Goal: Task Accomplishment & Management: Complete application form

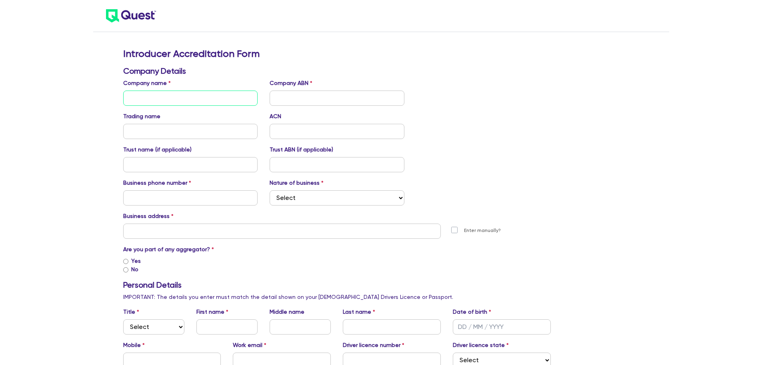
click at [155, 102] on input "text" at bounding box center [190, 97] width 135 height 15
drag, startPoint x: 452, startPoint y: 0, endPoint x: 632, endPoint y: 132, distance: 223.3
click at [293, 97] on input "text" at bounding box center [337, 97] width 135 height 15
paste input "91 644 379 555"
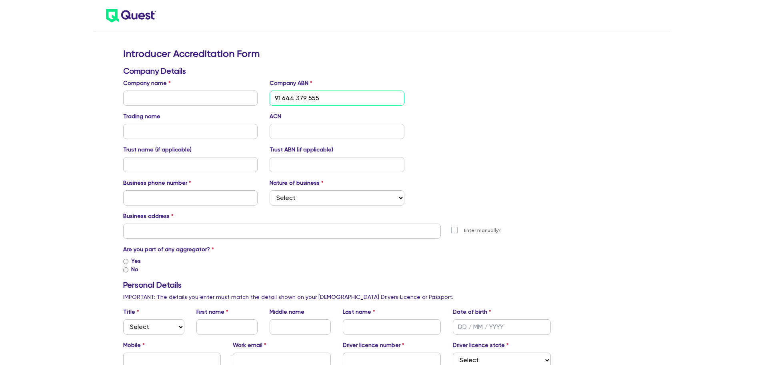
type input "91 644 379 555"
click at [144, 94] on input "text" at bounding box center [190, 97] width 135 height 15
paste input "K&P MANAGEMENT PTY LTD"
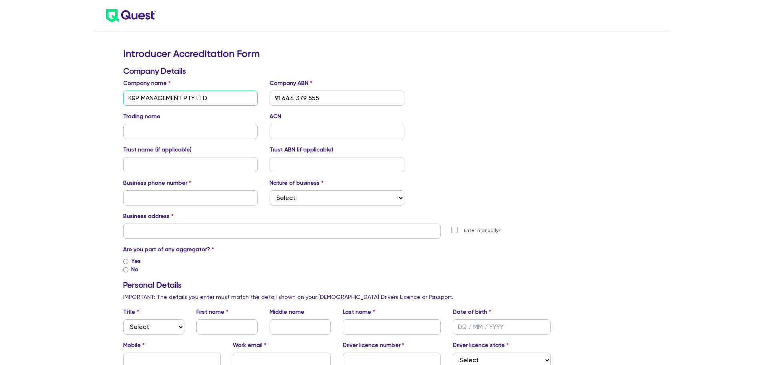
type input "K&P MANAGEMENT PTY LTD"
click at [134, 125] on input "text" at bounding box center [190, 131] width 135 height 15
type input "Simpli Finance"
click at [207, 202] on input "text" at bounding box center [190, 197] width 135 height 15
type input "0433197368"
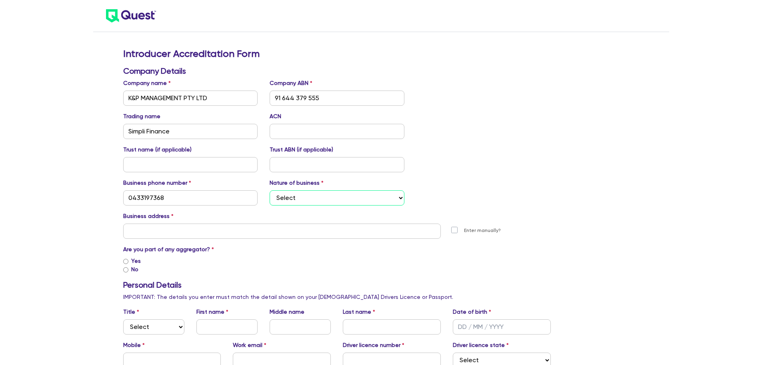
click at [347, 197] on select "Select Mortgage Broker Finance Broker Accountant Financial Planning Supplier/Ve…" at bounding box center [337, 197] width 135 height 15
select select "FINANCE_BROKER"
click at [270, 190] on select "Select Mortgage Broker Finance Broker Accountant Financial Planning Supplier/Ve…" at bounding box center [337, 197] width 135 height 15
click at [283, 230] on input "text" at bounding box center [282, 230] width 318 height 15
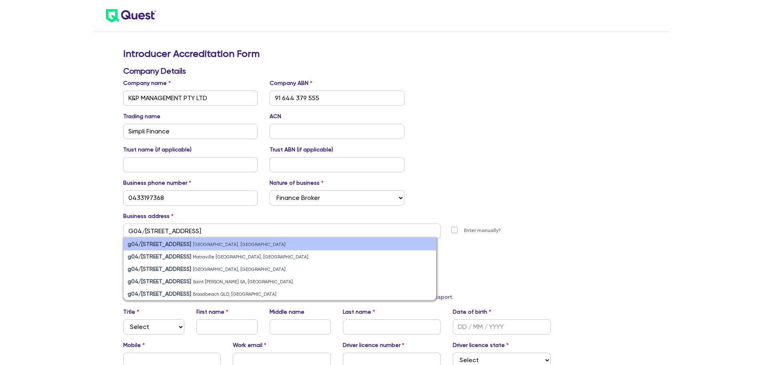
click at [282, 239] on li "g04/[STREET_ADDRESS]" at bounding box center [280, 244] width 313 height 12
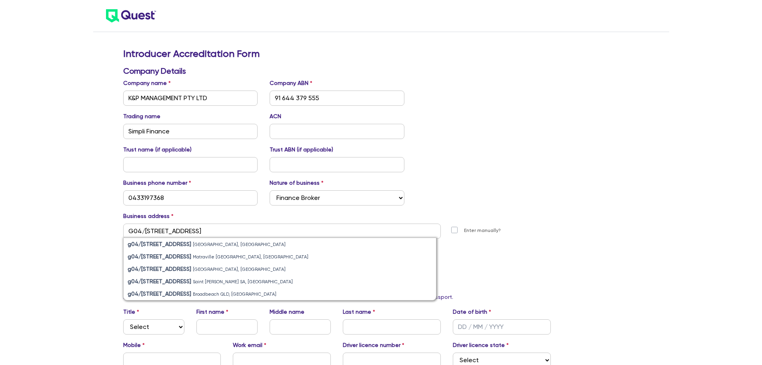
type input "g04 [STREET_ADDRESS]"
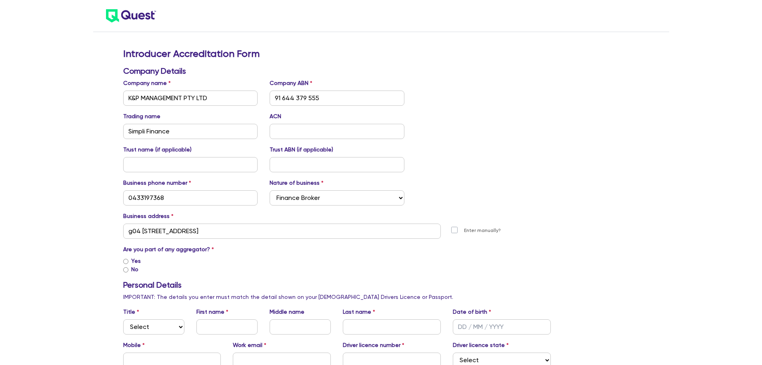
click at [134, 261] on label "Yes" at bounding box center [136, 261] width 10 height 8
click at [128, 261] on input "Yes" at bounding box center [125, 261] width 5 height 5
radio input "true"
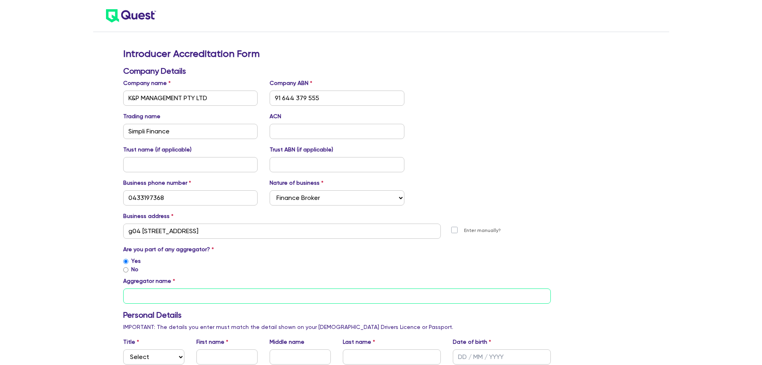
click at [215, 297] on input "text" at bounding box center [337, 295] width 428 height 15
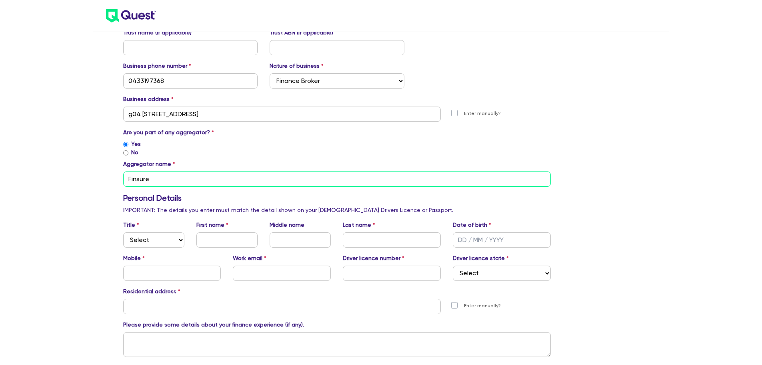
scroll to position [120, 0]
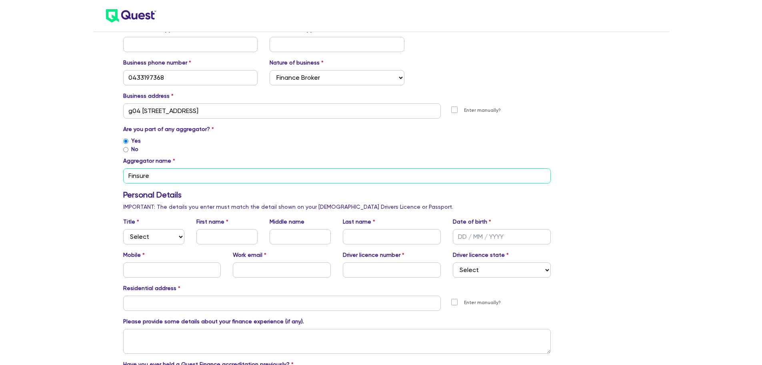
type input "Finsure"
click at [158, 242] on select "Select Mr Mrs Ms Miss Dr" at bounding box center [153, 236] width 61 height 15
select select "MR"
click at [123, 229] on select "Select Mr Mrs Ms Miss Dr" at bounding box center [153, 236] width 61 height 15
click at [225, 232] on input "text" at bounding box center [227, 236] width 61 height 15
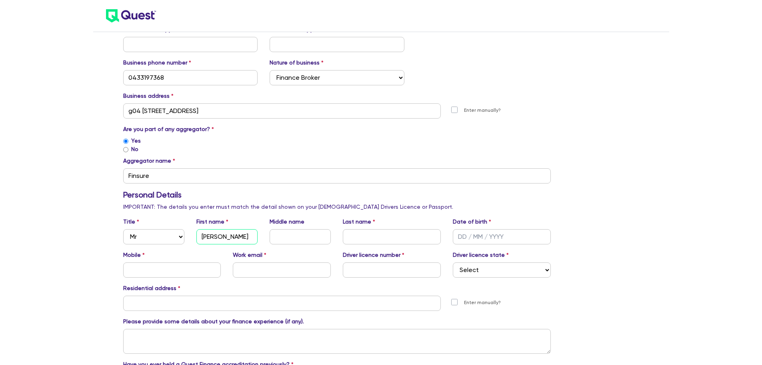
type input "[PERSON_NAME]"
click at [372, 235] on input "text" at bounding box center [392, 236] width 98 height 15
type input "[PERSON_NAME]"
type input "[DATE]"
type input "0433197368"
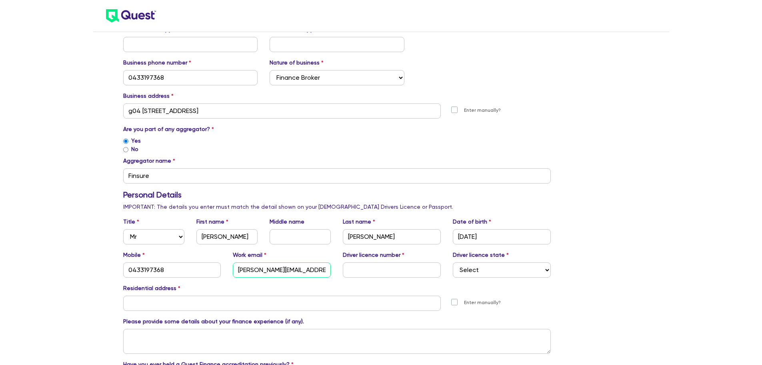
type input "[PERSON_NAME][EMAIL_ADDRESS][DOMAIN_NAME]"
type input "20502153"
click at [489, 266] on select "Select [GEOGRAPHIC_DATA] [GEOGRAPHIC_DATA] [GEOGRAPHIC_DATA] [GEOGRAPHIC_DATA] …" at bounding box center [502, 269] width 98 height 15
select select "[GEOGRAPHIC_DATA]"
click at [453, 262] on select "Select [GEOGRAPHIC_DATA] [GEOGRAPHIC_DATA] [GEOGRAPHIC_DATA] [GEOGRAPHIC_DATA] …" at bounding box center [502, 269] width 98 height 15
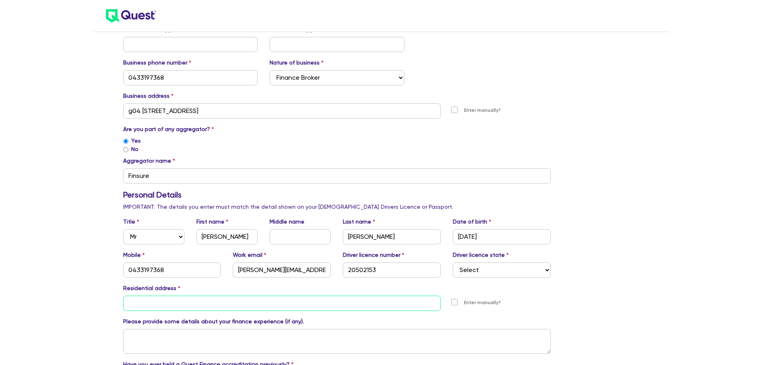
click at [243, 299] on input "text" at bounding box center [282, 302] width 318 height 15
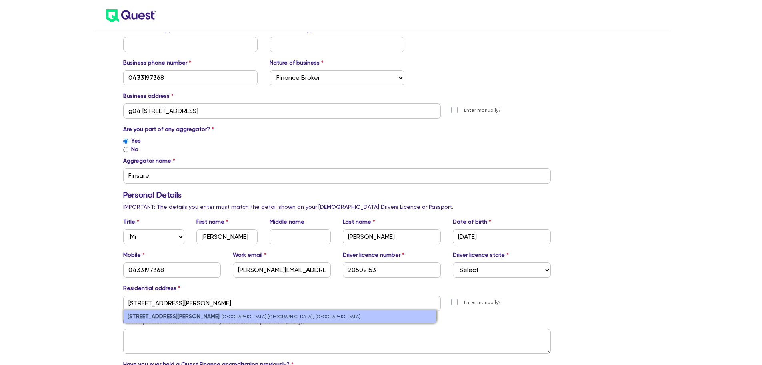
click at [245, 317] on li "[STREET_ADDRESS][PERSON_NAME]" at bounding box center [280, 316] width 313 height 12
type input "[STREET_ADDRESS][PERSON_NAME]"
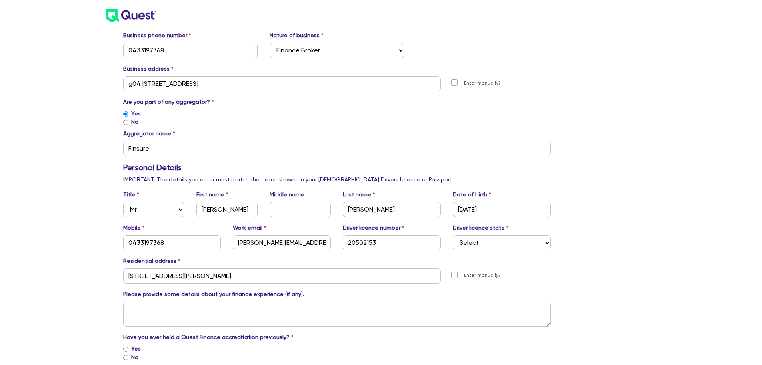
scroll to position [200, 0]
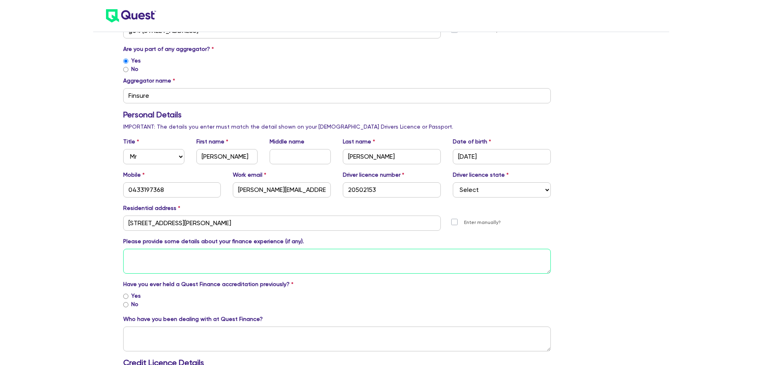
click at [227, 263] on textarea at bounding box center [337, 261] width 428 height 25
type textarea "6 years in banking, 2 years in business lending at Prospa and 1.5 years as a fi…"
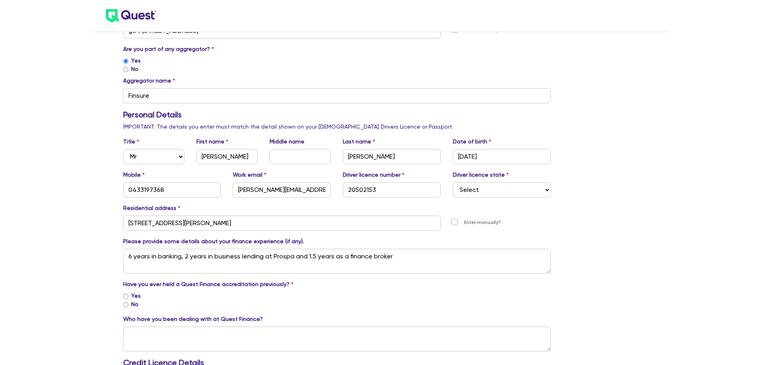
click at [136, 305] on label "No" at bounding box center [134, 304] width 7 height 8
click at [128, 305] on input "No" at bounding box center [125, 304] width 5 height 5
radio input "true"
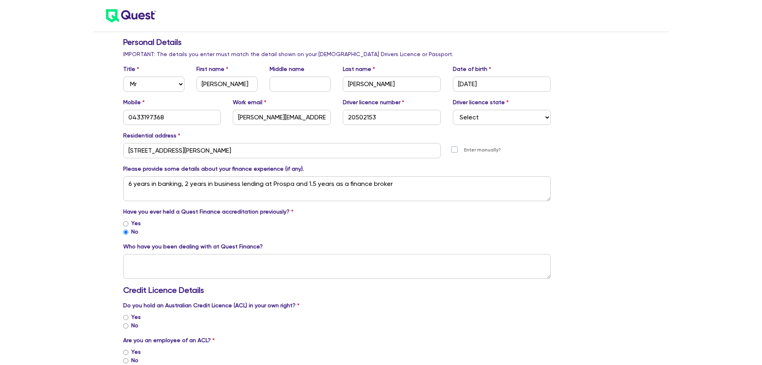
scroll to position [280, 0]
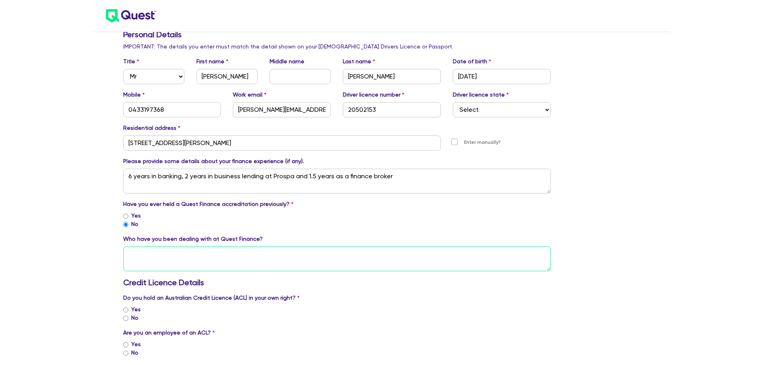
click at [174, 256] on textarea at bounding box center [337, 258] width 428 height 25
type textarea "[PERSON_NAME]"
click at [85, 256] on div "Introducer Accreditation Form Company Details Company name K&P MANAGEMENT PTY L…" at bounding box center [381, 186] width 762 height 933
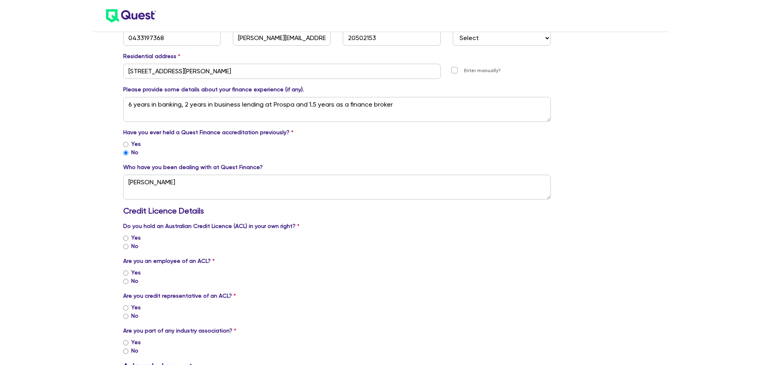
scroll to position [360, 0]
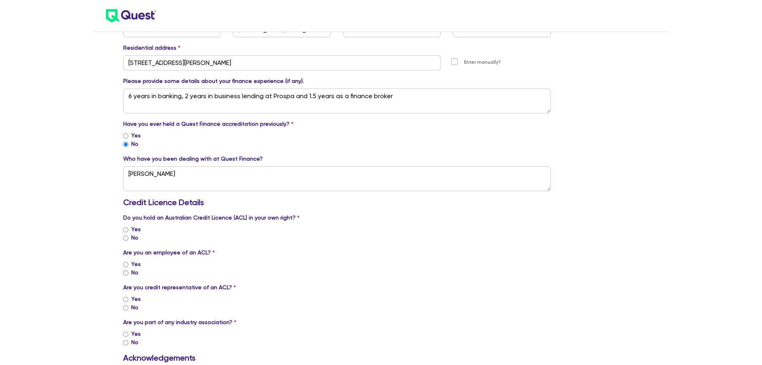
click at [131, 239] on div "No" at bounding box center [337, 237] width 428 height 8
click at [124, 237] on input "No" at bounding box center [125, 237] width 5 height 5
radio input "true"
click at [127, 273] on input "No" at bounding box center [125, 272] width 5 height 5
radio input "true"
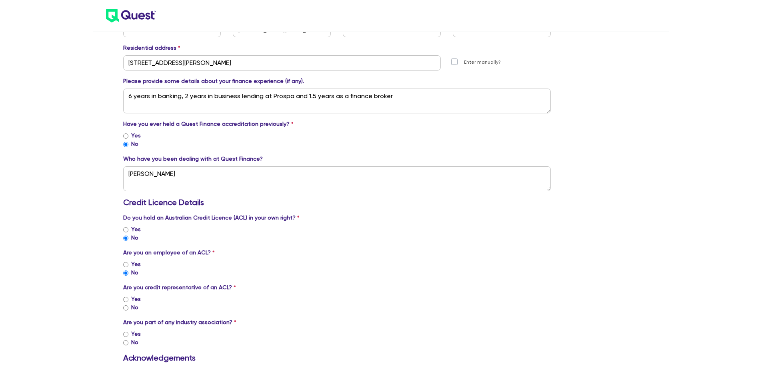
click at [126, 298] on input "Yes" at bounding box center [125, 299] width 5 height 5
radio input "true"
click at [90, 292] on div "Introducer Accreditation Form Company Details Company name K&P MANAGEMENT PTY L…" at bounding box center [381, 139] width 762 height 999
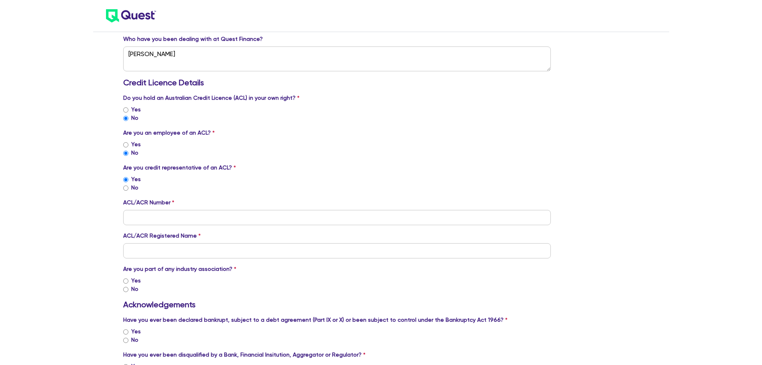
scroll to position [480, 0]
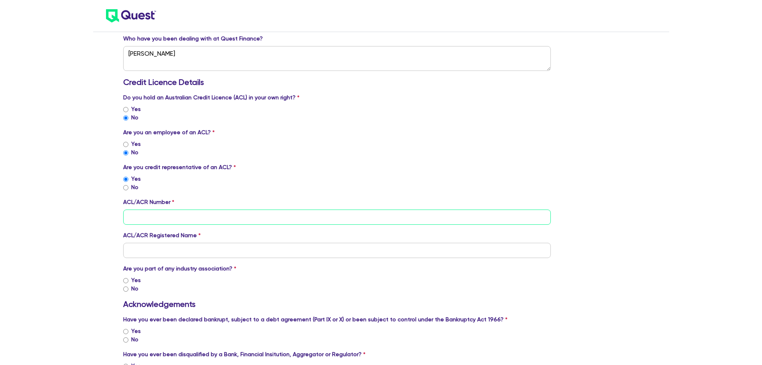
click at [167, 214] on input "tel" at bounding box center [337, 216] width 428 height 15
paste input "554313"
paste input "384704"
type input "554313/384704"
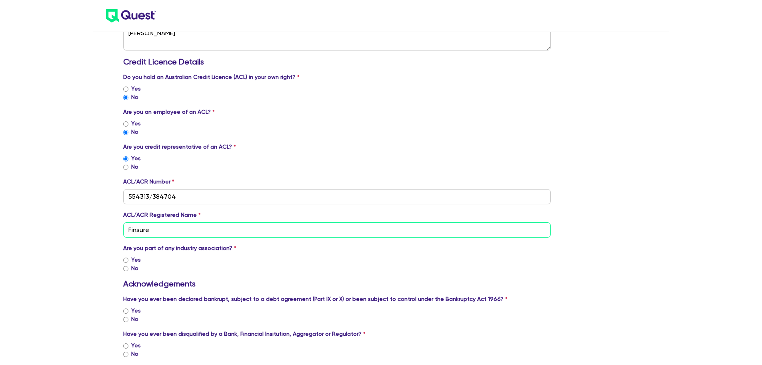
scroll to position [520, 0]
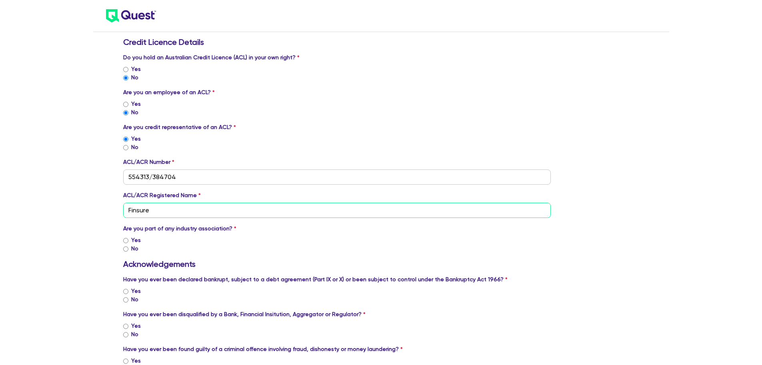
type input "Finsure"
click at [127, 240] on input "Yes" at bounding box center [125, 240] width 5 height 5
radio input "true"
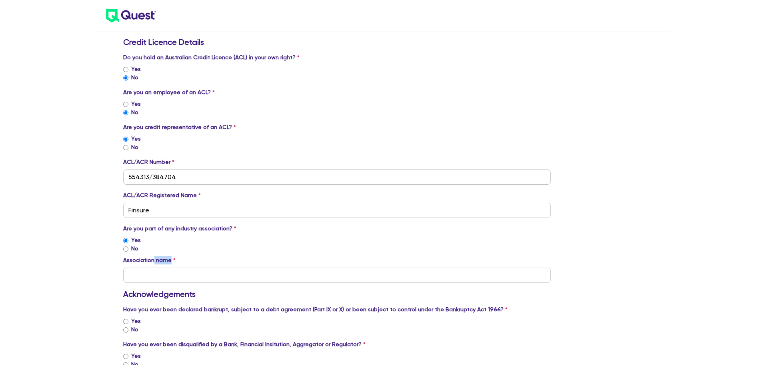
drag, startPoint x: 152, startPoint y: 263, endPoint x: 155, endPoint y: 269, distance: 7.2
click at [153, 265] on div "Association name" at bounding box center [337, 269] width 428 height 27
click at [155, 269] on input "text" at bounding box center [337, 274] width 428 height 15
type input "FBAA"
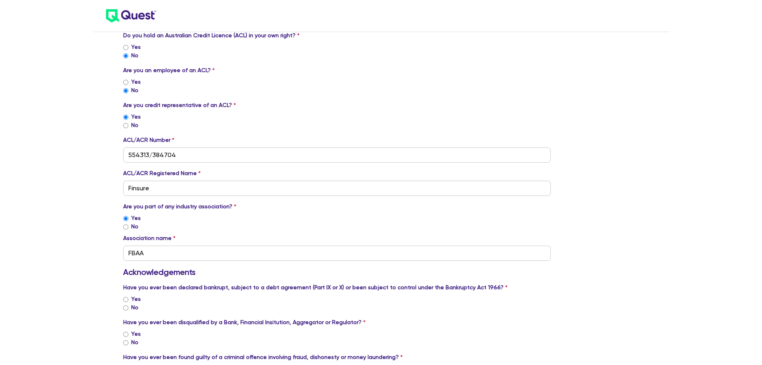
scroll to position [560, 0]
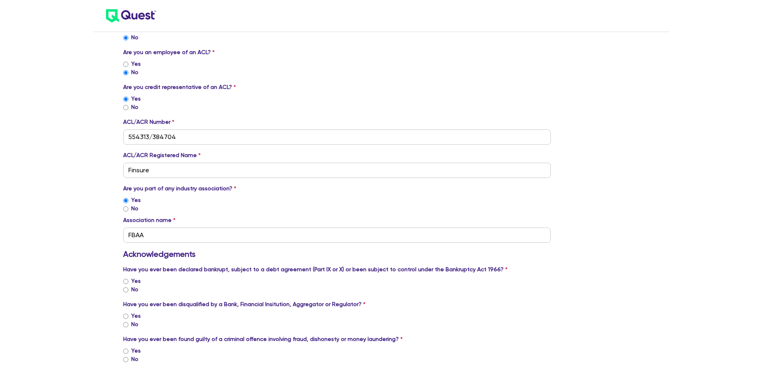
click at [126, 290] on input "No" at bounding box center [125, 289] width 5 height 5
radio input "true"
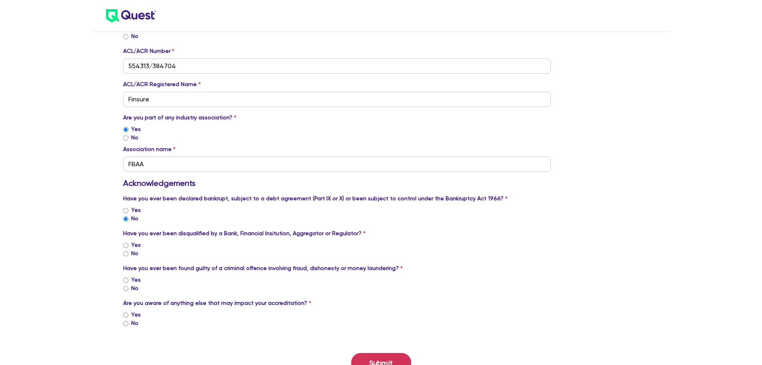
scroll to position [640, 0]
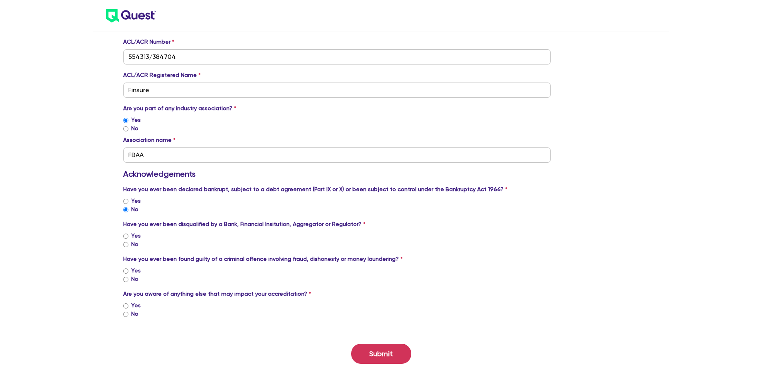
click at [126, 244] on input "No" at bounding box center [125, 244] width 5 height 5
radio input "true"
click at [124, 279] on input "No" at bounding box center [125, 279] width 5 height 5
radio input "true"
click at [126, 315] on input "No" at bounding box center [125, 313] width 5 height 5
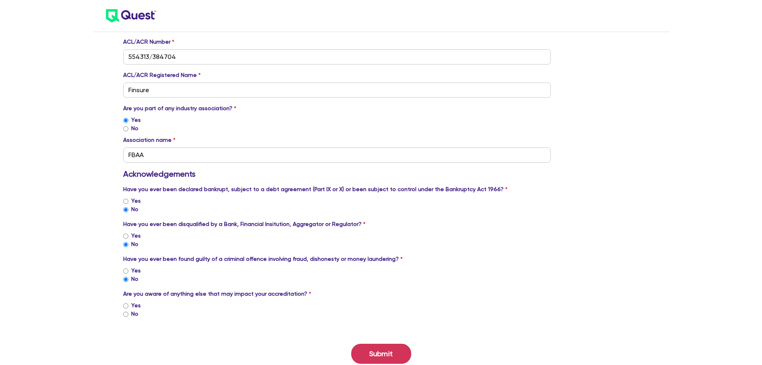
radio input "true"
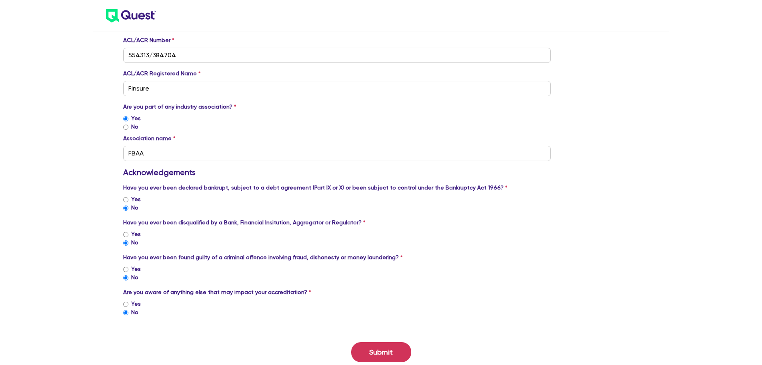
scroll to position [665, 0]
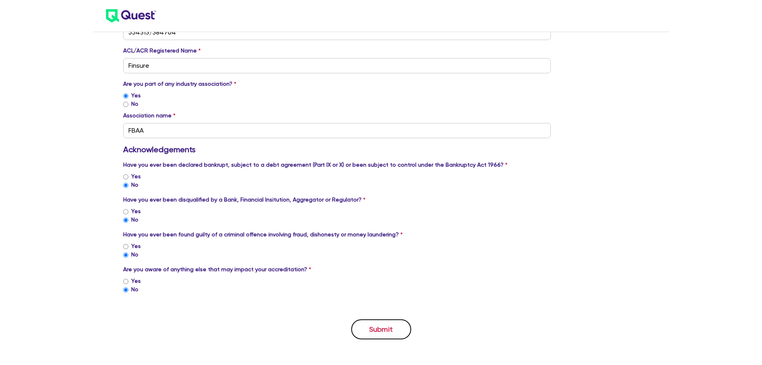
click at [391, 332] on button "Submit" at bounding box center [381, 329] width 60 height 20
